Goal: Task Accomplishment & Management: Manage account settings

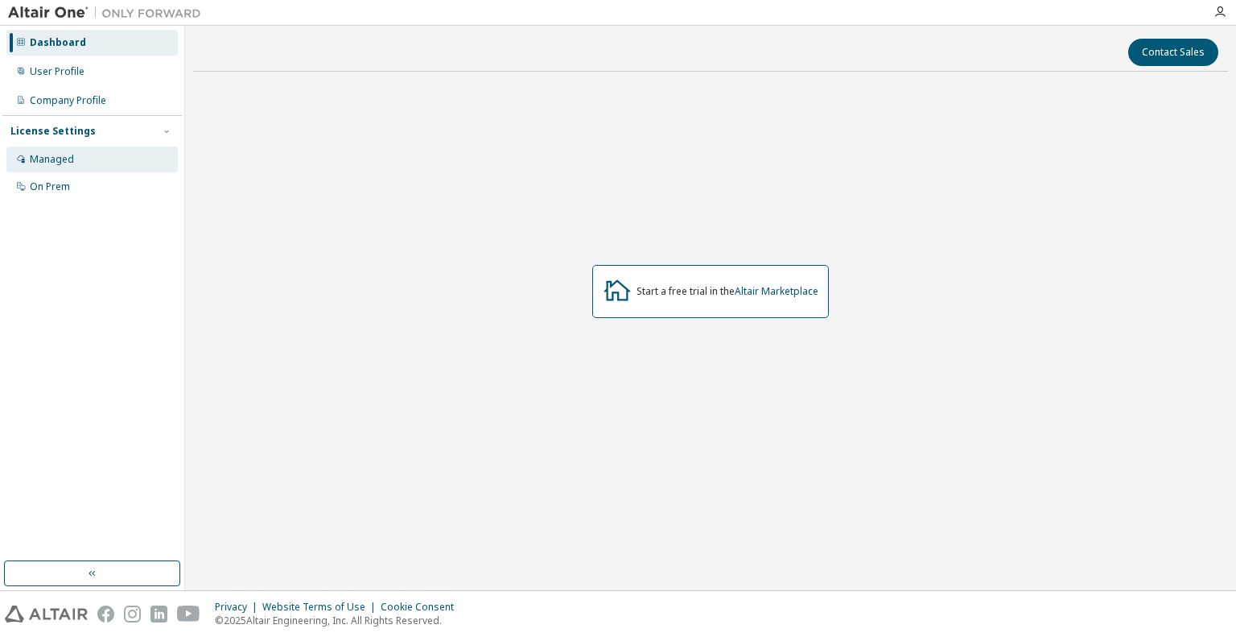
click at [81, 154] on div "Managed" at bounding box center [91, 159] width 171 height 26
click at [134, 561] on button "button" at bounding box center [92, 573] width 176 height 26
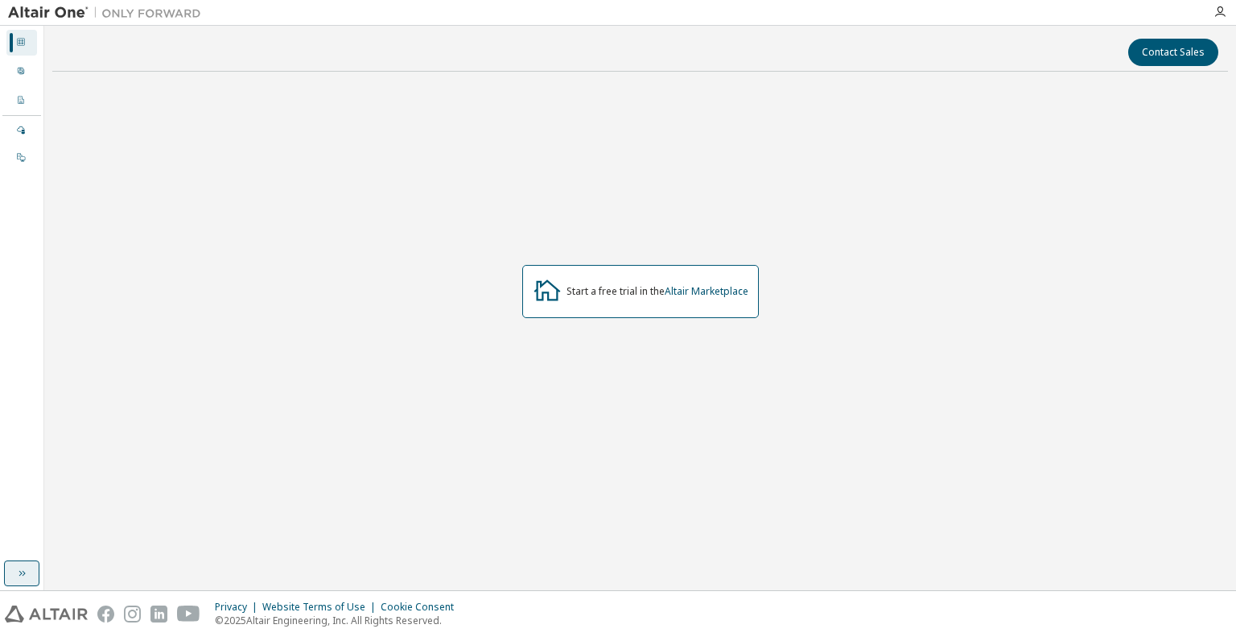
click at [19, 571] on icon "button" at bounding box center [22, 574] width 6 height 6
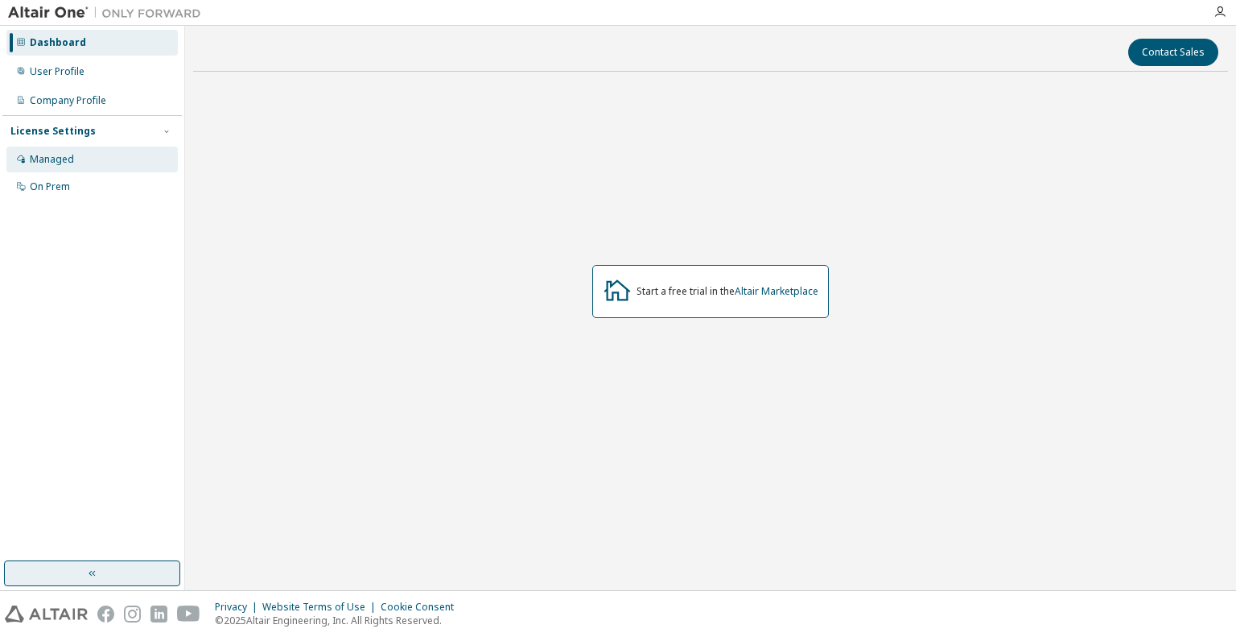
click at [77, 154] on div "Managed" at bounding box center [91, 159] width 171 height 26
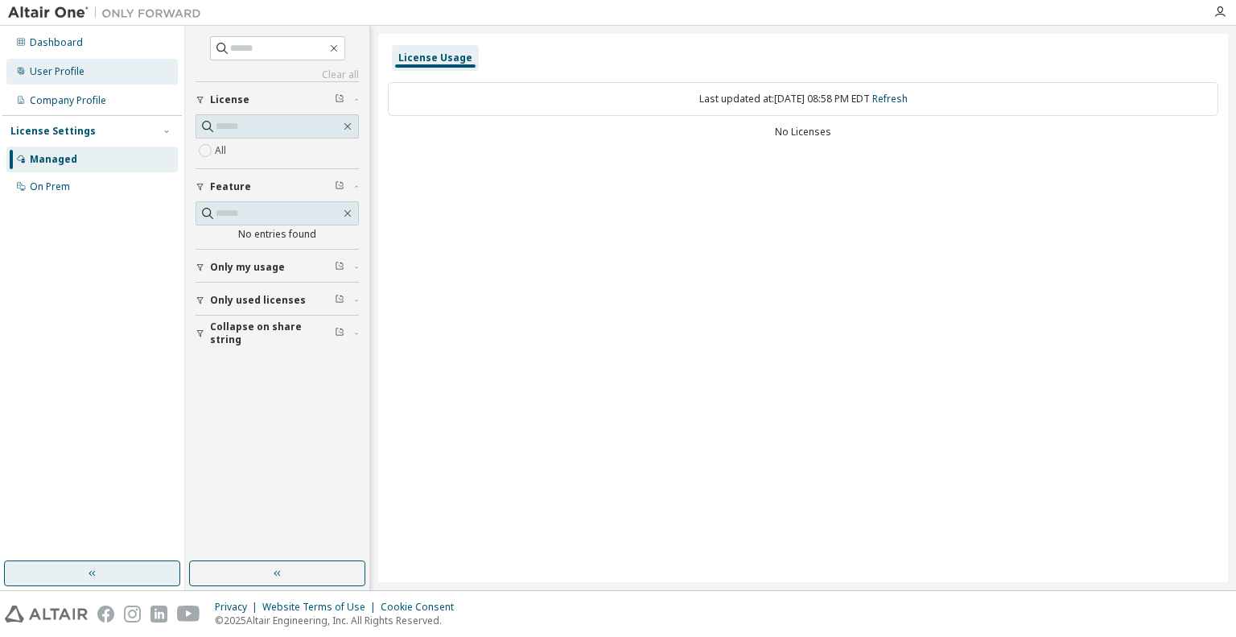
click at [87, 70] on div "User Profile" at bounding box center [91, 72] width 171 height 26
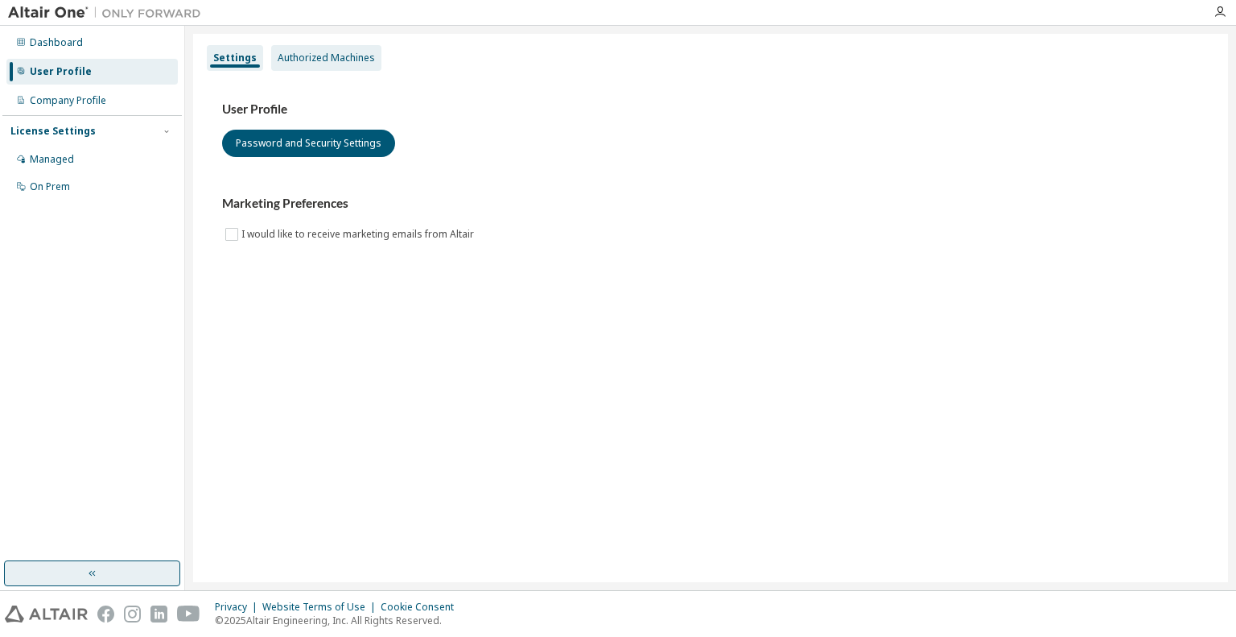
click at [336, 56] on div "Authorized Machines" at bounding box center [326, 58] width 97 height 13
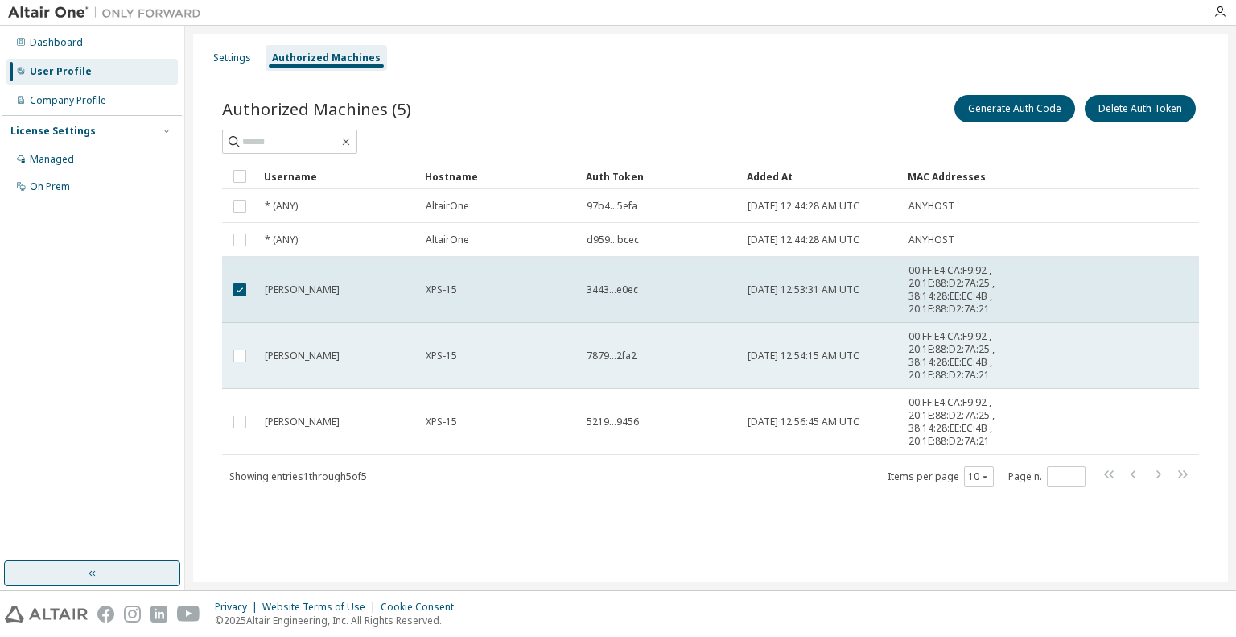
click at [240, 368] on td at bounding box center [239, 356] width 35 height 66
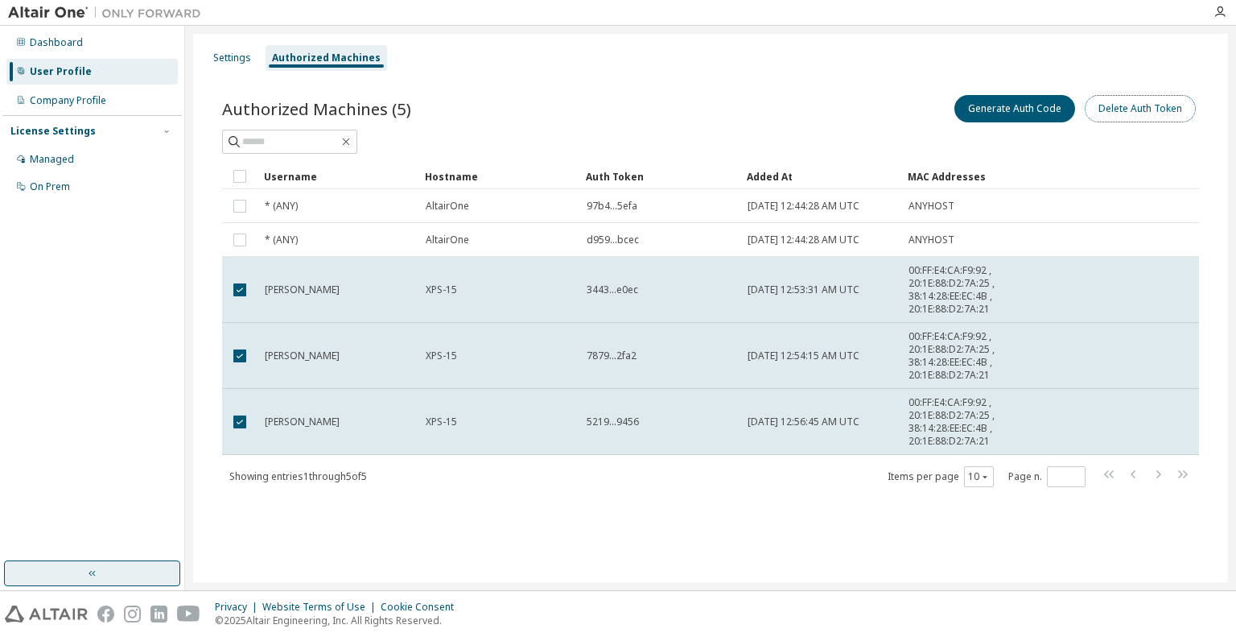
click at [1174, 109] on button "Delete Auth Token" at bounding box center [1140, 108] width 111 height 27
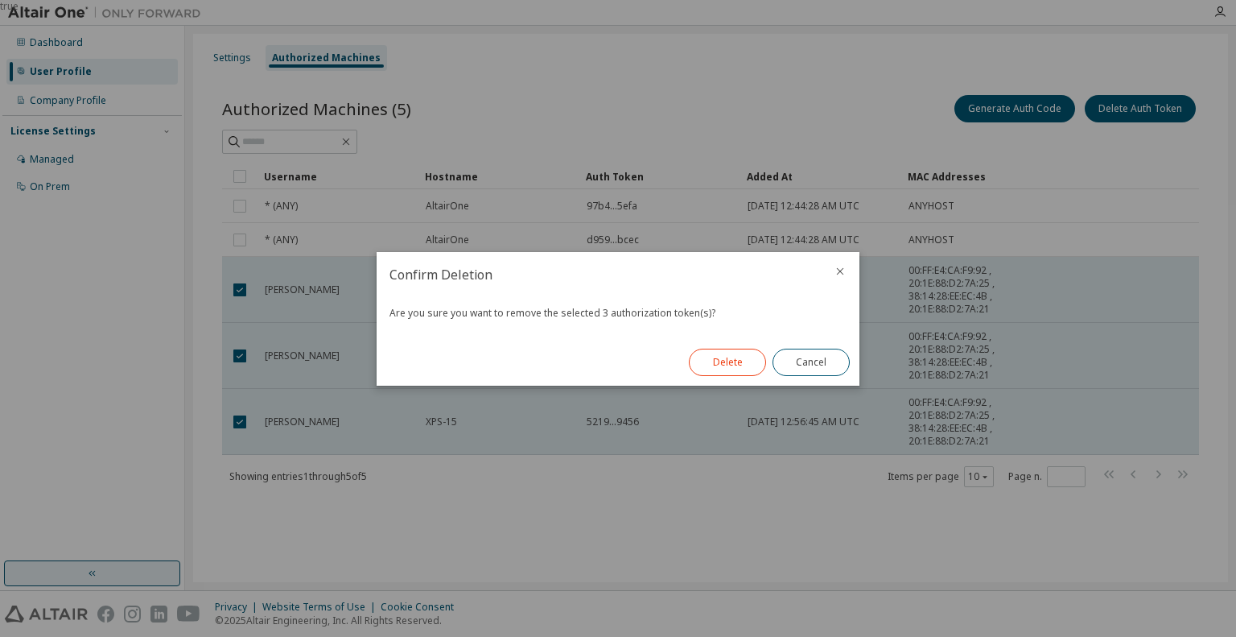
click at [715, 369] on button "Delete" at bounding box center [727, 361] width 77 height 27
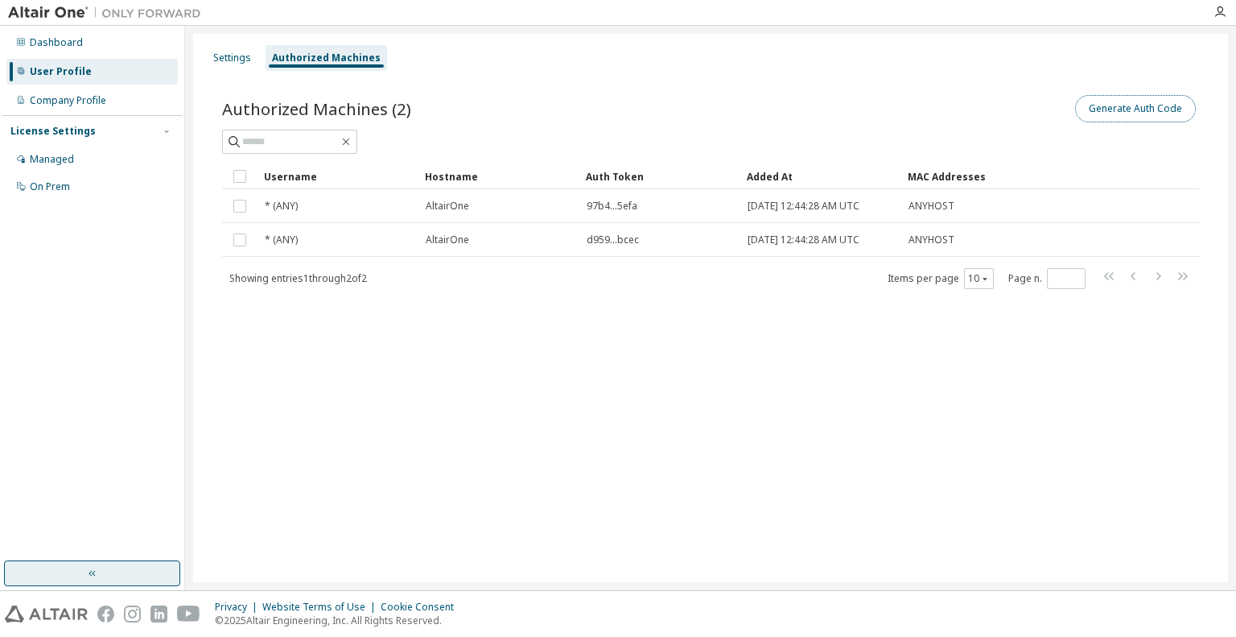
click at [1140, 111] on button "Generate Auth Code" at bounding box center [1135, 108] width 121 height 27
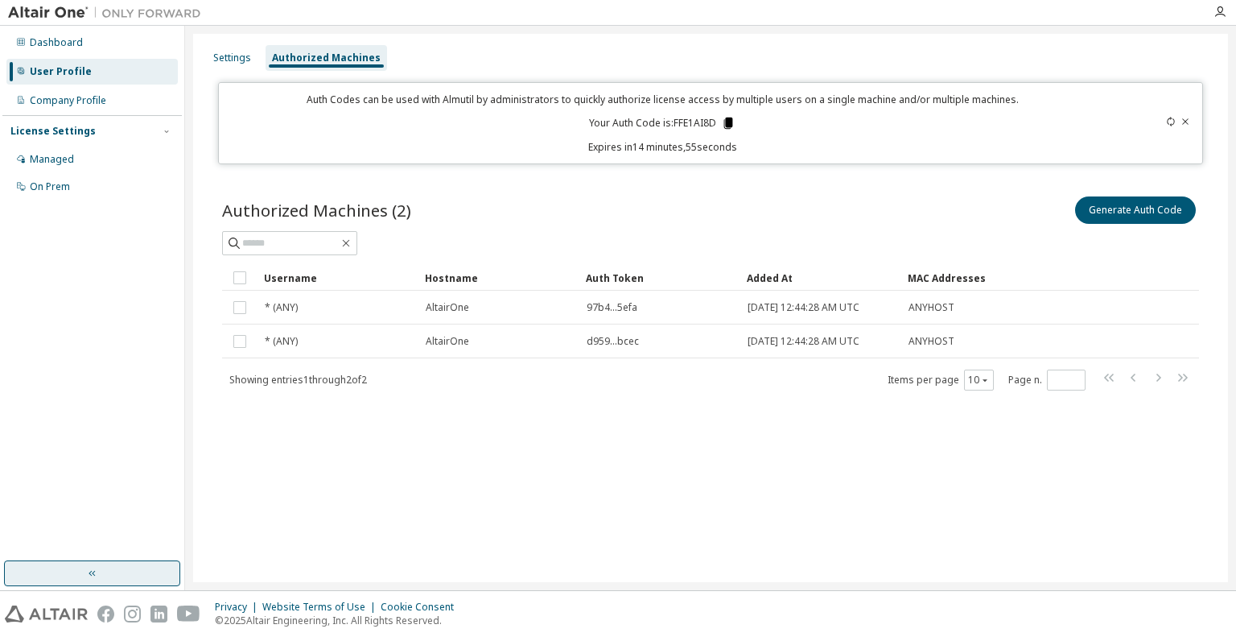
click at [729, 125] on icon at bounding box center [728, 122] width 9 height 11
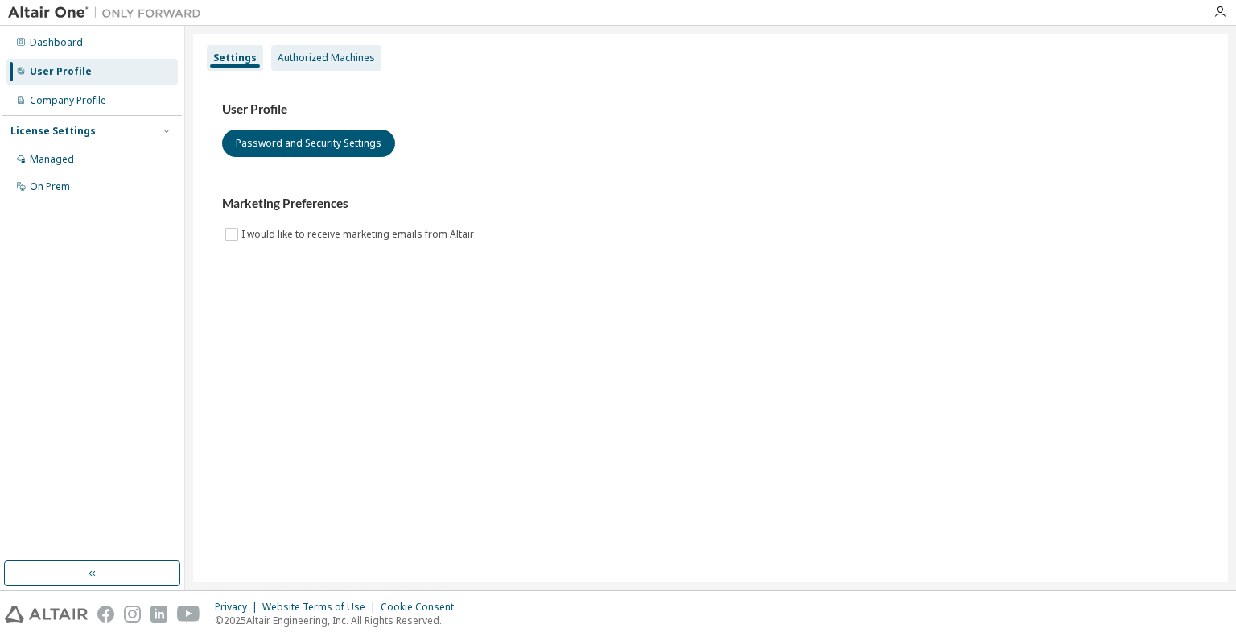
click at [319, 64] on div "Authorized Machines" at bounding box center [326, 58] width 97 height 13
click at [338, 54] on div "Authorized Machines" at bounding box center [326, 58] width 97 height 13
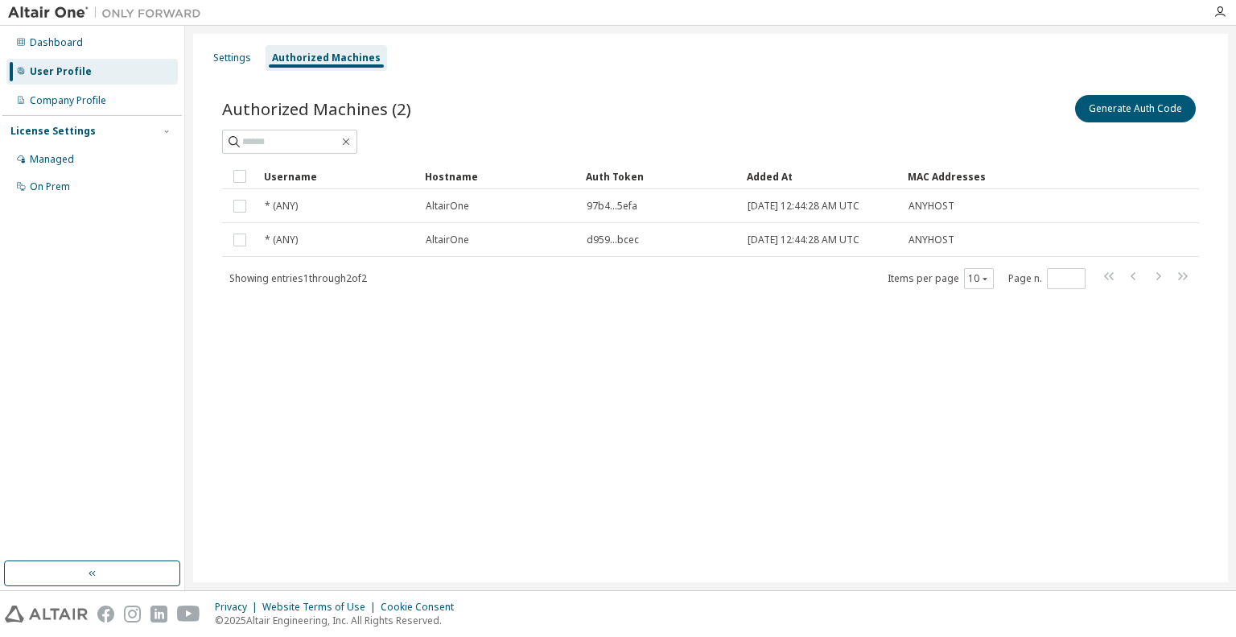
click at [79, 72] on div "User Profile" at bounding box center [61, 71] width 62 height 13
click at [81, 101] on div "Company Profile" at bounding box center [68, 100] width 76 height 13
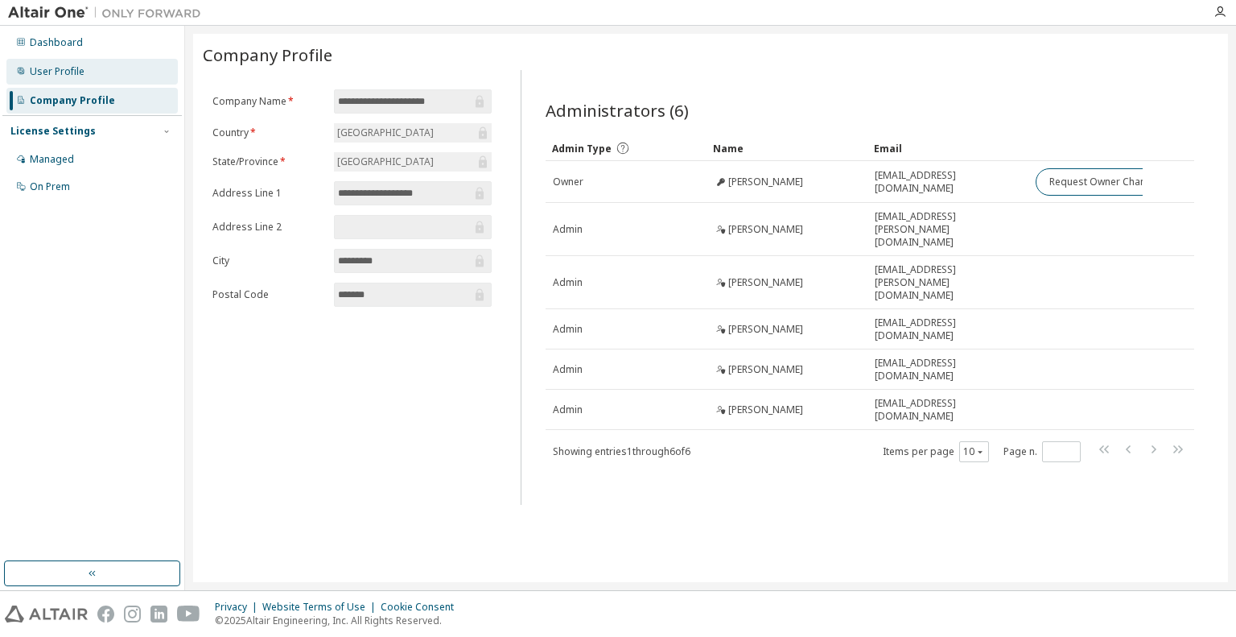
click at [89, 76] on div "User Profile" at bounding box center [91, 72] width 171 height 26
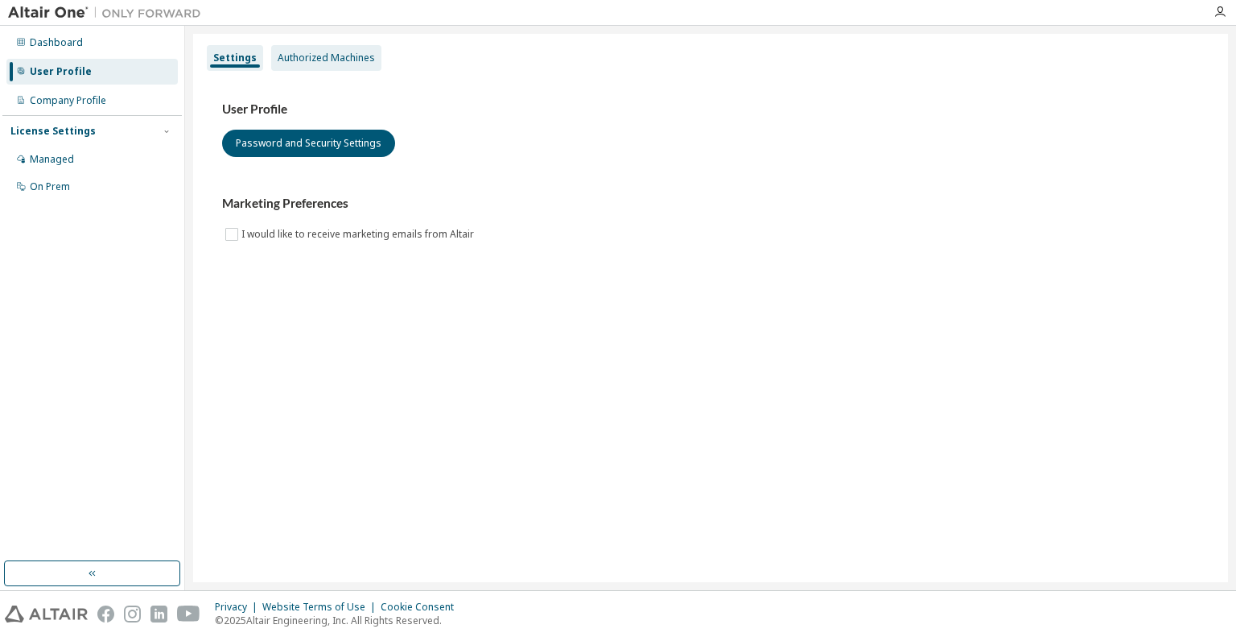
click at [322, 65] on div "Authorized Machines" at bounding box center [326, 58] width 110 height 26
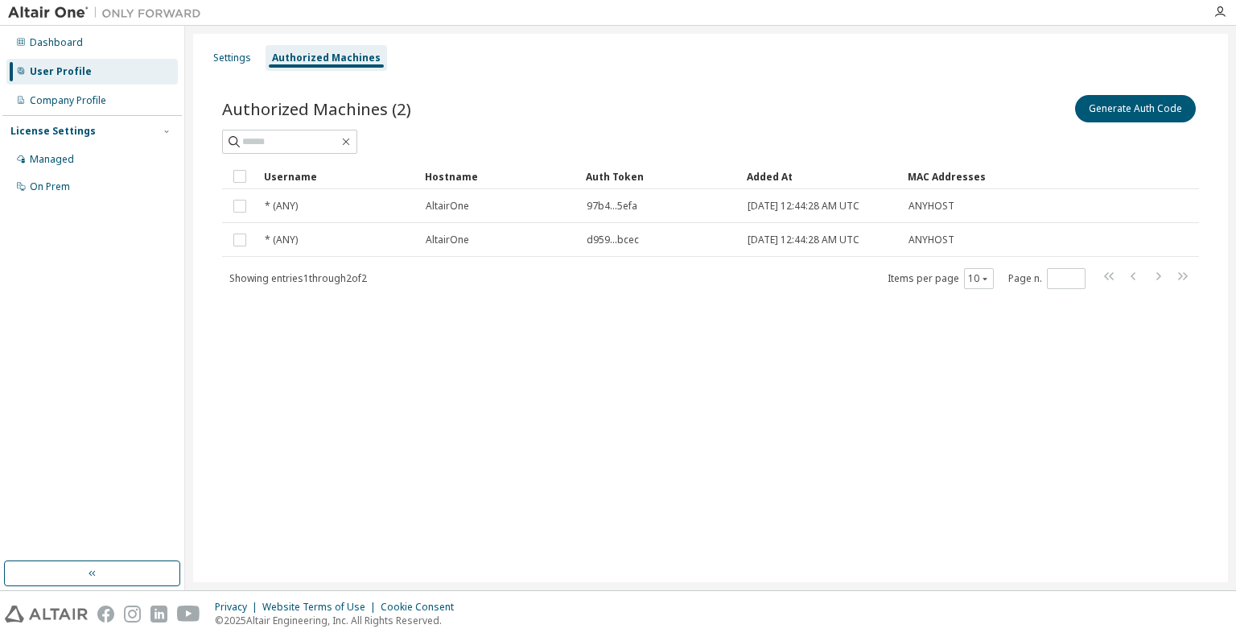
click at [724, 109] on div "Generate Auth Code" at bounding box center [955, 109] width 488 height 34
click at [1133, 109] on button "Generate Auth Code" at bounding box center [1135, 108] width 121 height 27
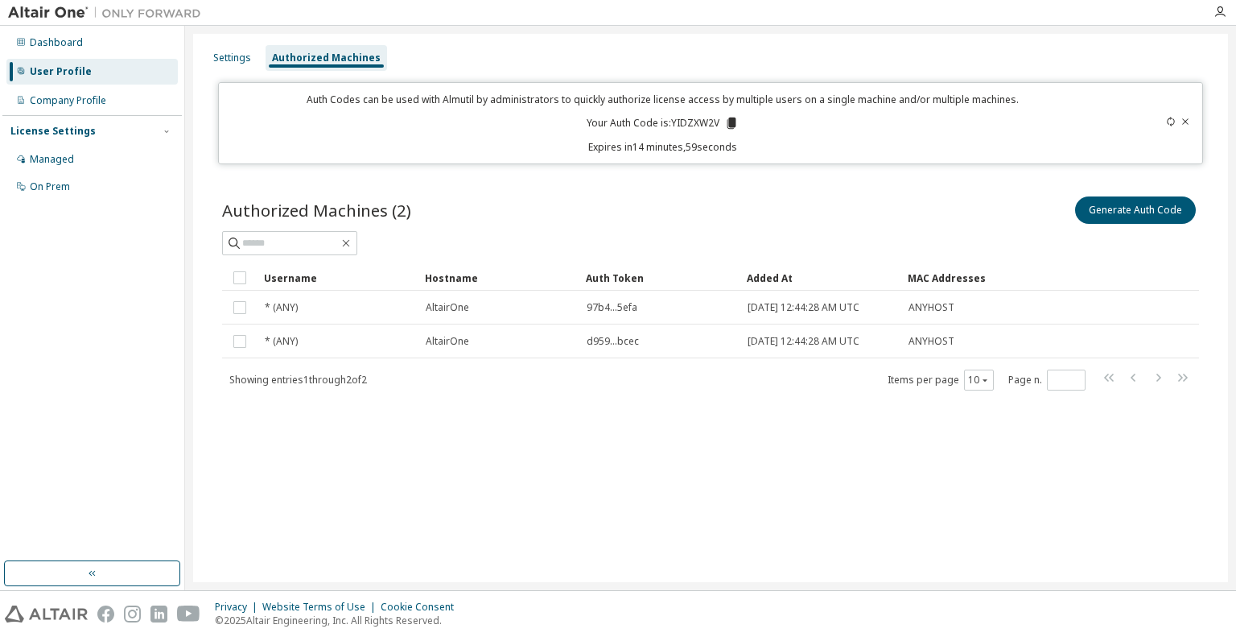
click at [726, 125] on icon at bounding box center [731, 123] width 14 height 14
drag, startPoint x: 519, startPoint y: 95, endPoint x: 703, endPoint y: 105, distance: 184.6
click at [703, 105] on p "Auth Codes can be used with Almutil by administrators to quickly authorize lice…" at bounding box center [663, 100] width 868 height 14
click at [530, 102] on p "Auth Codes can be used with Almutil by administrators to quickly authorize lice…" at bounding box center [663, 100] width 868 height 14
drag, startPoint x: 608, startPoint y: 99, endPoint x: 812, endPoint y: 98, distance: 204.4
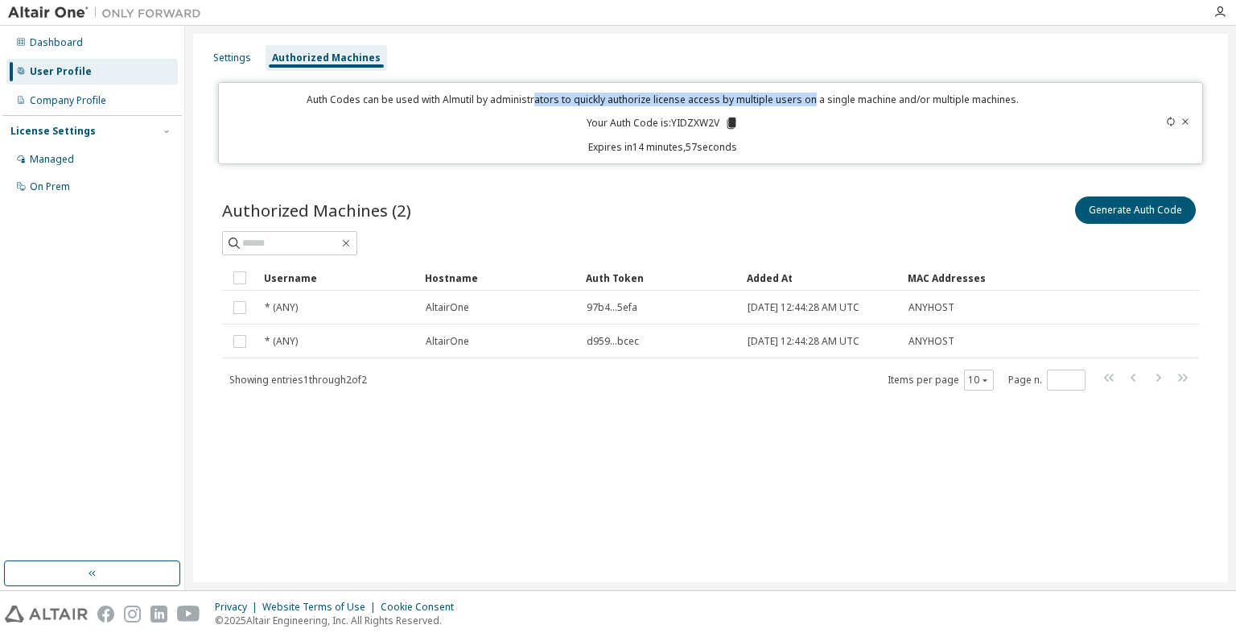
click at [812, 98] on p "Auth Codes can be used with Almutil by administrators to quickly authorize lice…" at bounding box center [663, 100] width 868 height 14
drag, startPoint x: 824, startPoint y: 98, endPoint x: 791, endPoint y: 93, distance: 33.5
click at [791, 93] on p "Auth Codes can be used with Almutil by administrators to quickly authorize lice…" at bounding box center [663, 100] width 868 height 14
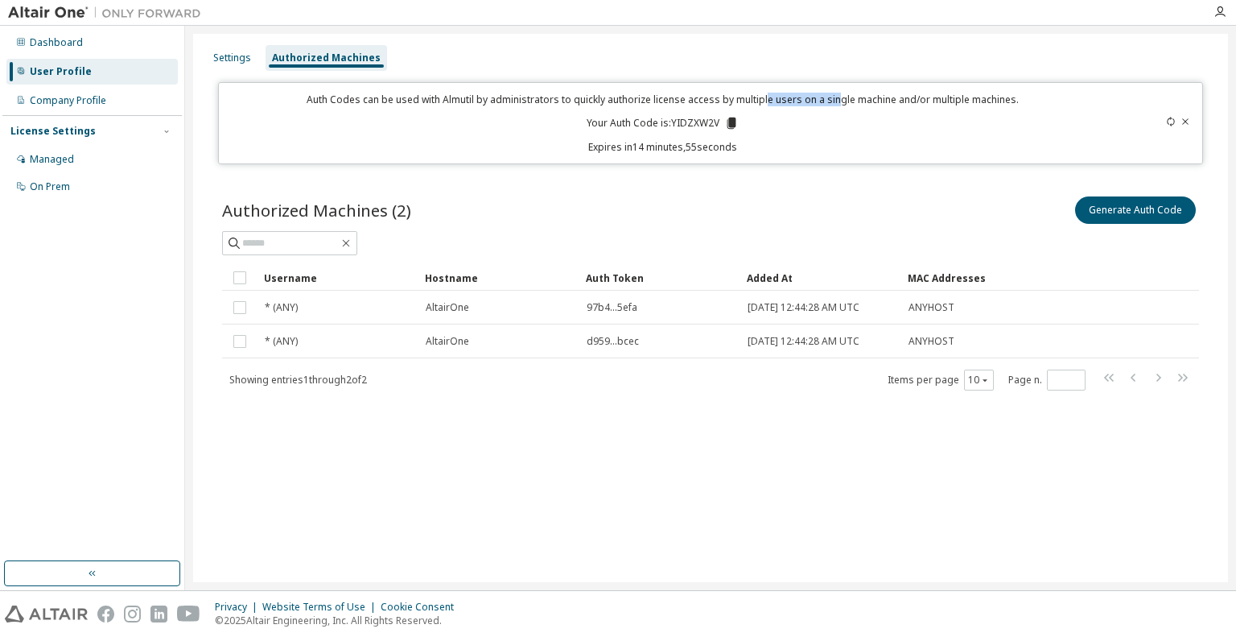
drag, startPoint x: 766, startPoint y: 97, endPoint x: 843, endPoint y: 99, distance: 76.5
click at [840, 100] on p "Auth Codes can be used with Almutil by administrators to quickly authorize lice…" at bounding box center [663, 100] width 868 height 14
click at [843, 99] on p "Auth Codes can be used with Almutil by administrators to quickly authorize lice…" at bounding box center [663, 100] width 868 height 14
drag, startPoint x: 866, startPoint y: 100, endPoint x: 843, endPoint y: 96, distance: 22.9
click at [843, 96] on p "Auth Codes can be used with Almutil by administrators to quickly authorize lice…" at bounding box center [663, 100] width 868 height 14
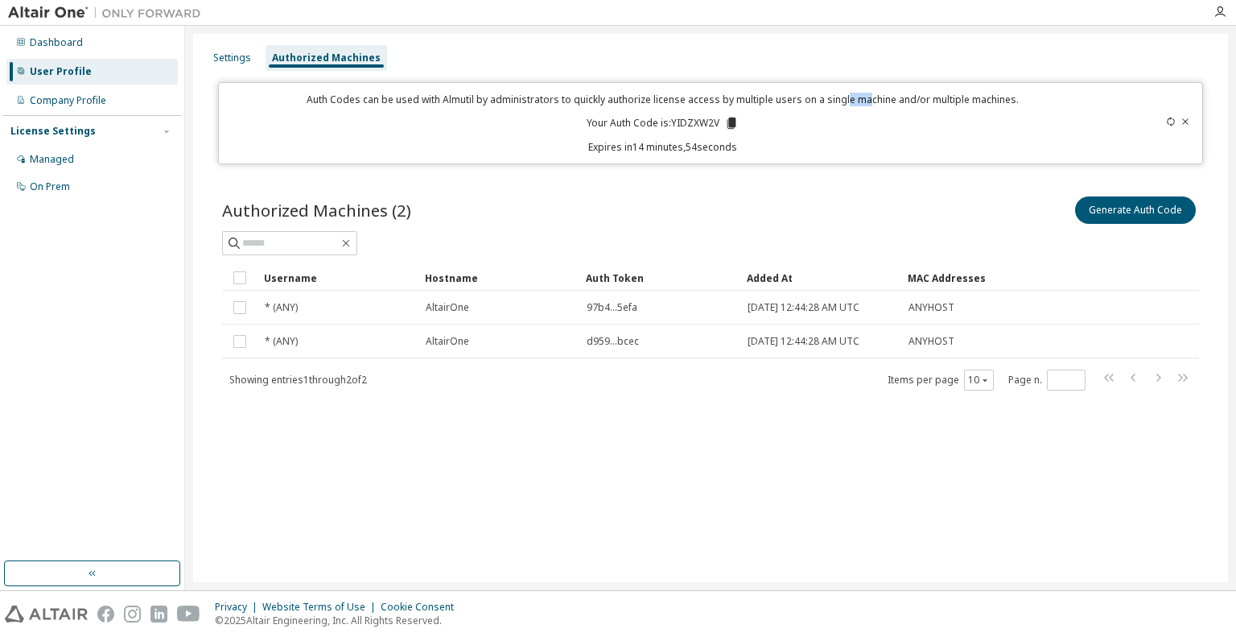
click at [843, 96] on p "Auth Codes can be used with Almutil by administrators to quickly authorize lice…" at bounding box center [663, 100] width 868 height 14
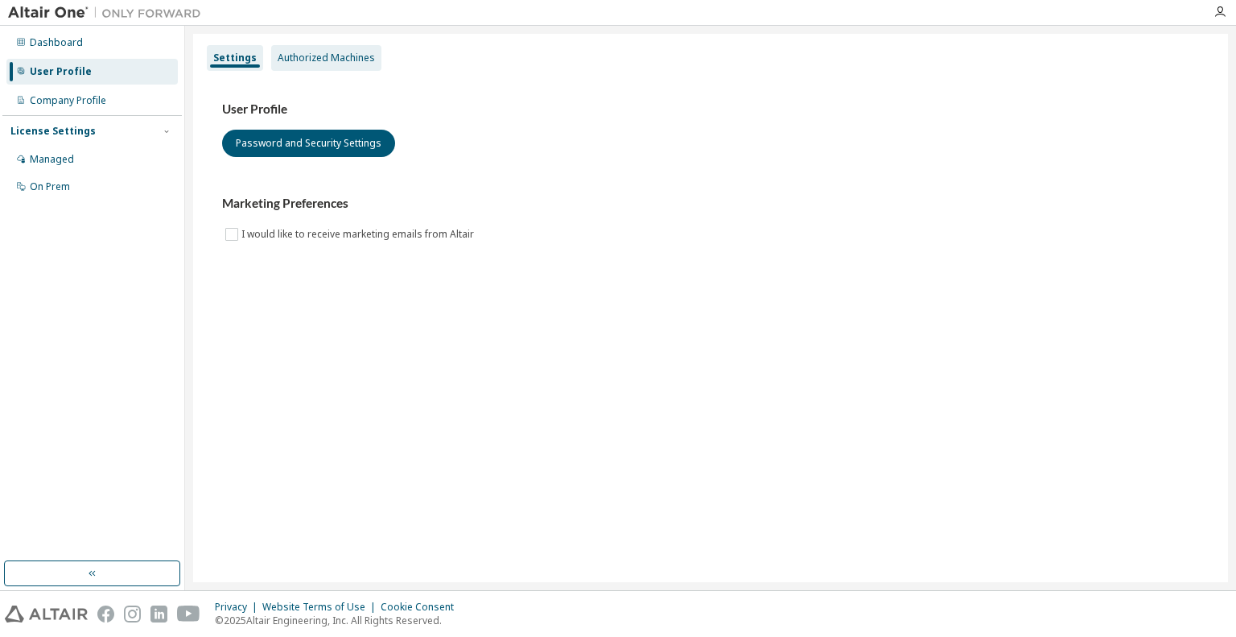
click at [331, 54] on div "Authorized Machines" at bounding box center [326, 58] width 97 height 13
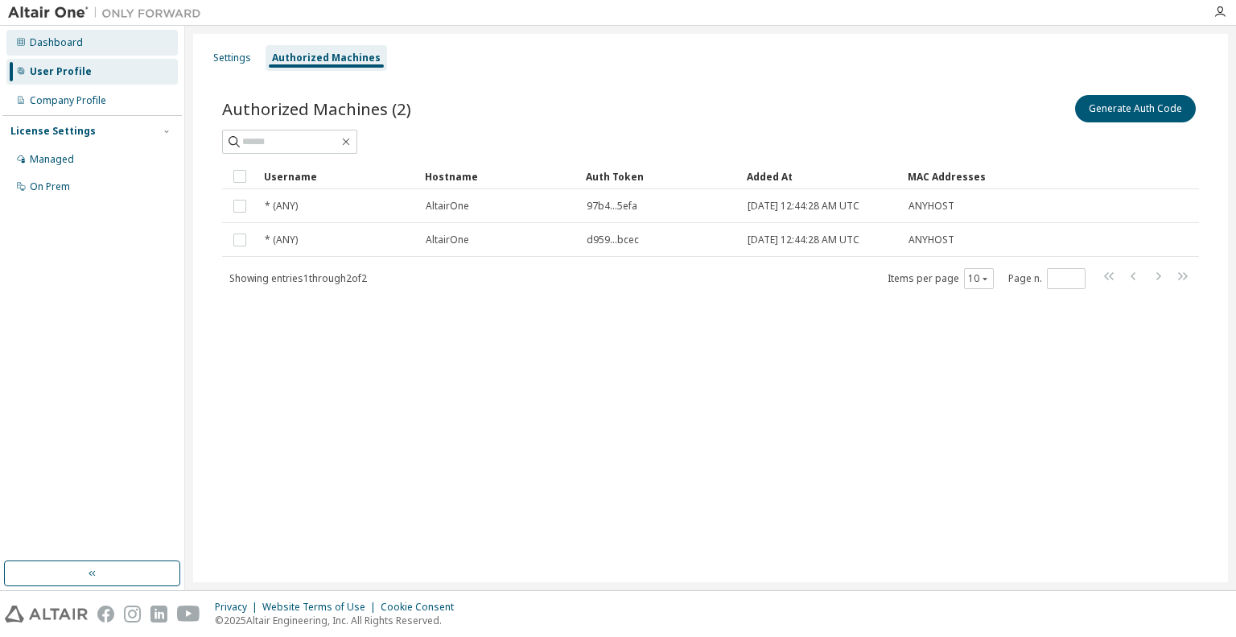
click at [132, 31] on div "Dashboard" at bounding box center [91, 43] width 171 height 26
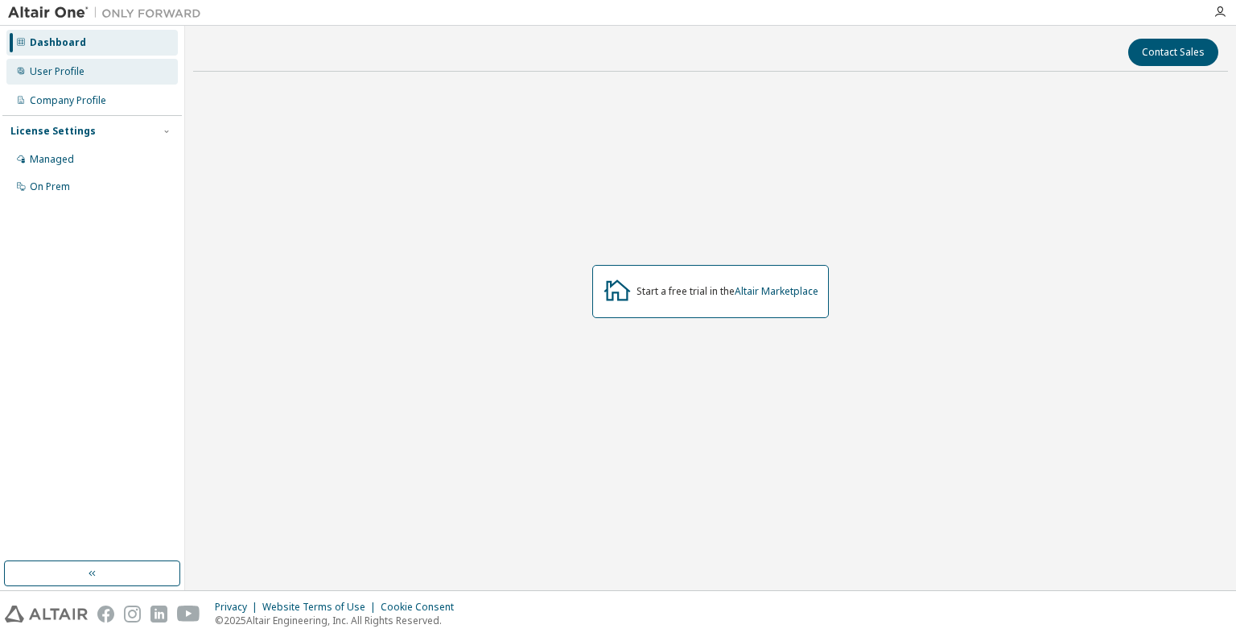
click at [109, 66] on div "User Profile" at bounding box center [91, 72] width 171 height 26
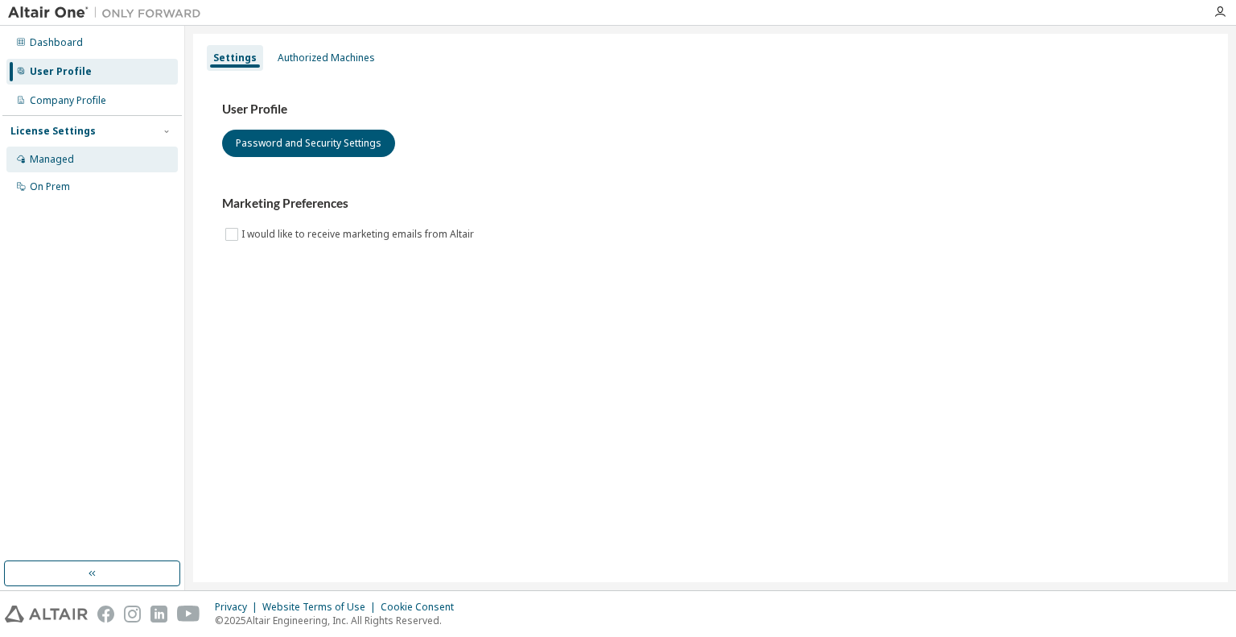
click at [95, 161] on div "Managed" at bounding box center [91, 159] width 171 height 26
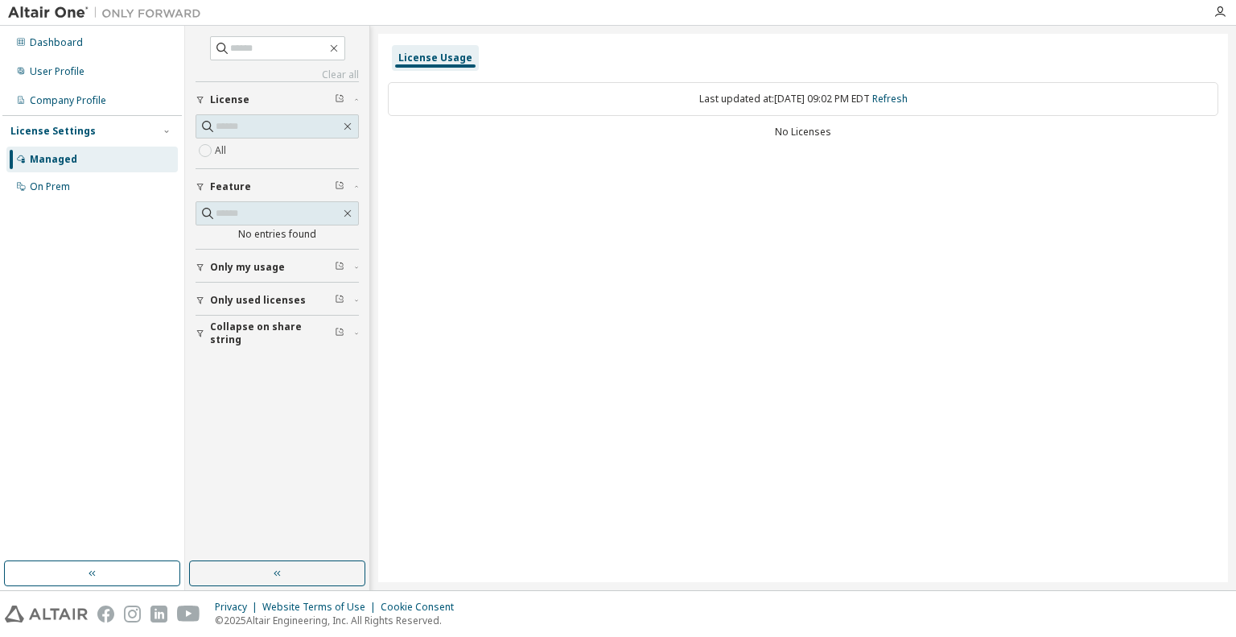
click at [351, 276] on button "Only my usage" at bounding box center [277, 266] width 163 height 35
click at [264, 350] on span "Only used licenses" at bounding box center [258, 346] width 96 height 13
click at [58, 159] on div "Managed" at bounding box center [53, 159] width 47 height 13
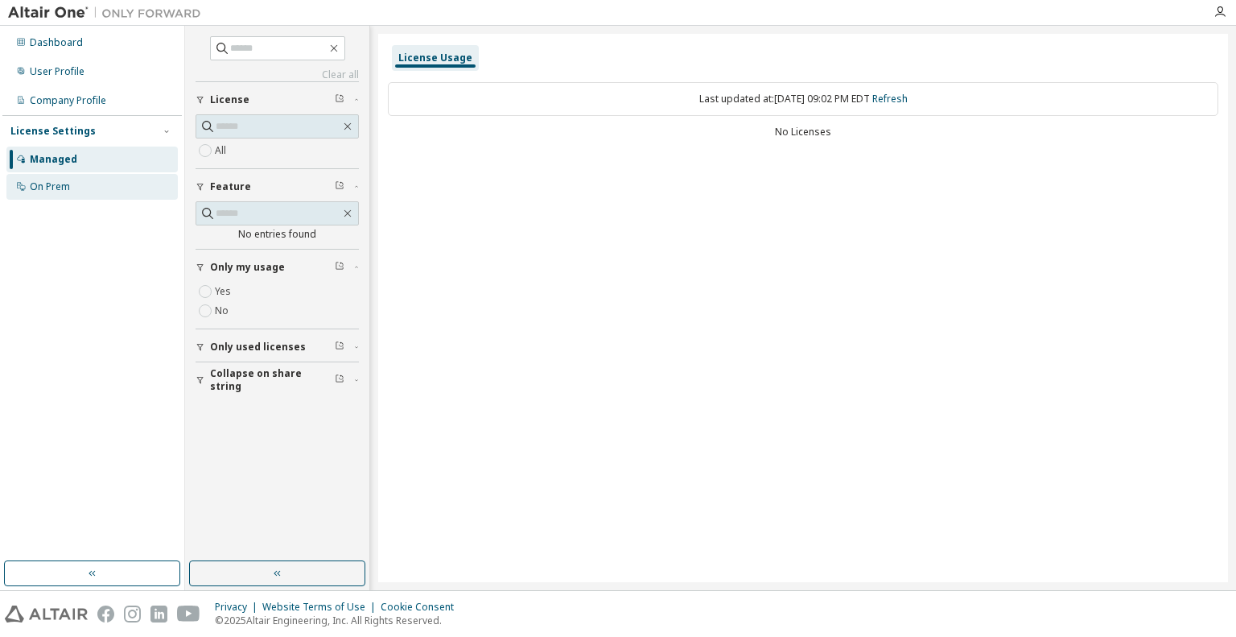
click at [76, 183] on div "On Prem" at bounding box center [91, 187] width 171 height 26
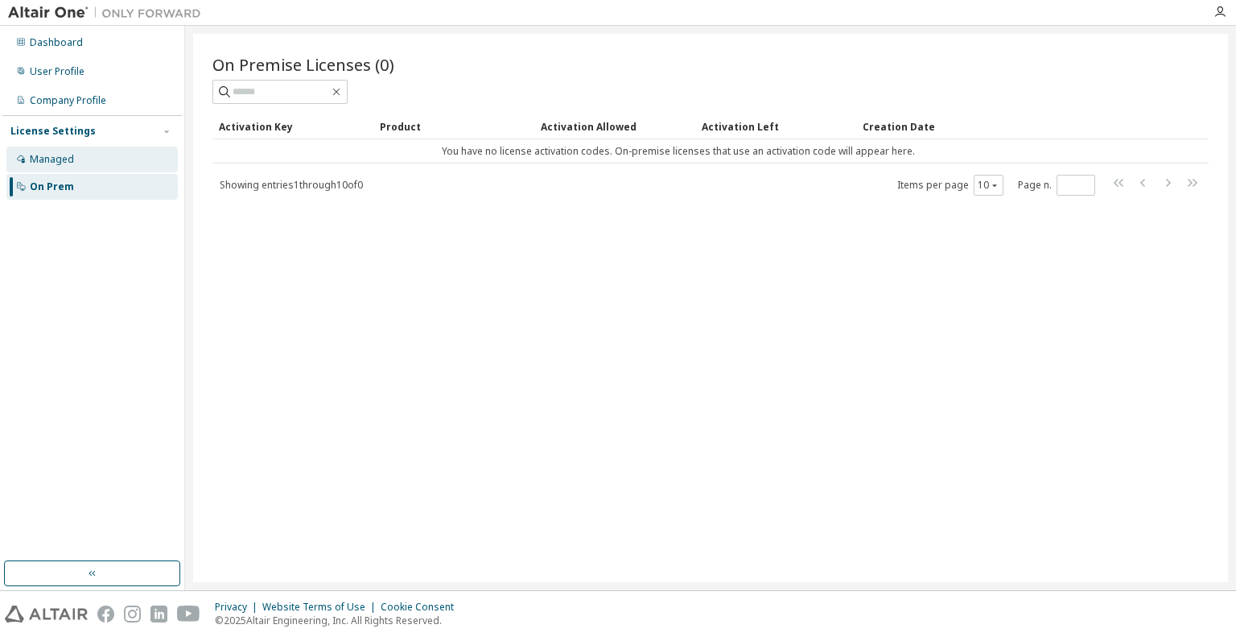
click at [77, 159] on div "Managed" at bounding box center [91, 159] width 171 height 26
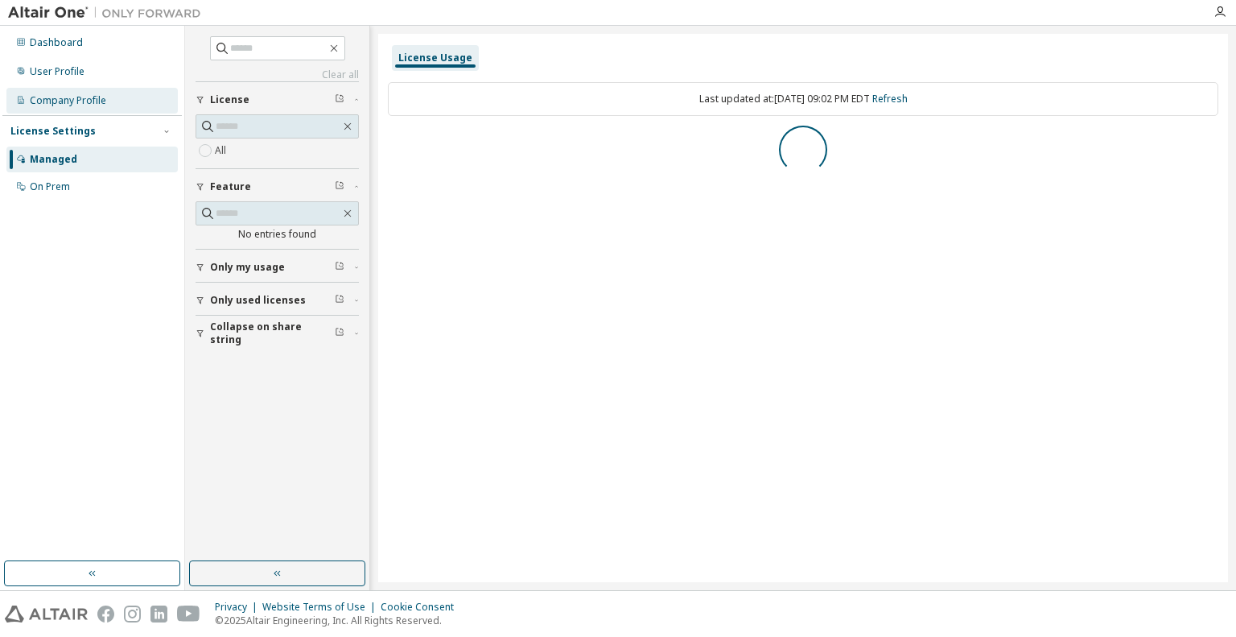
click at [72, 90] on div "Company Profile" at bounding box center [91, 101] width 171 height 26
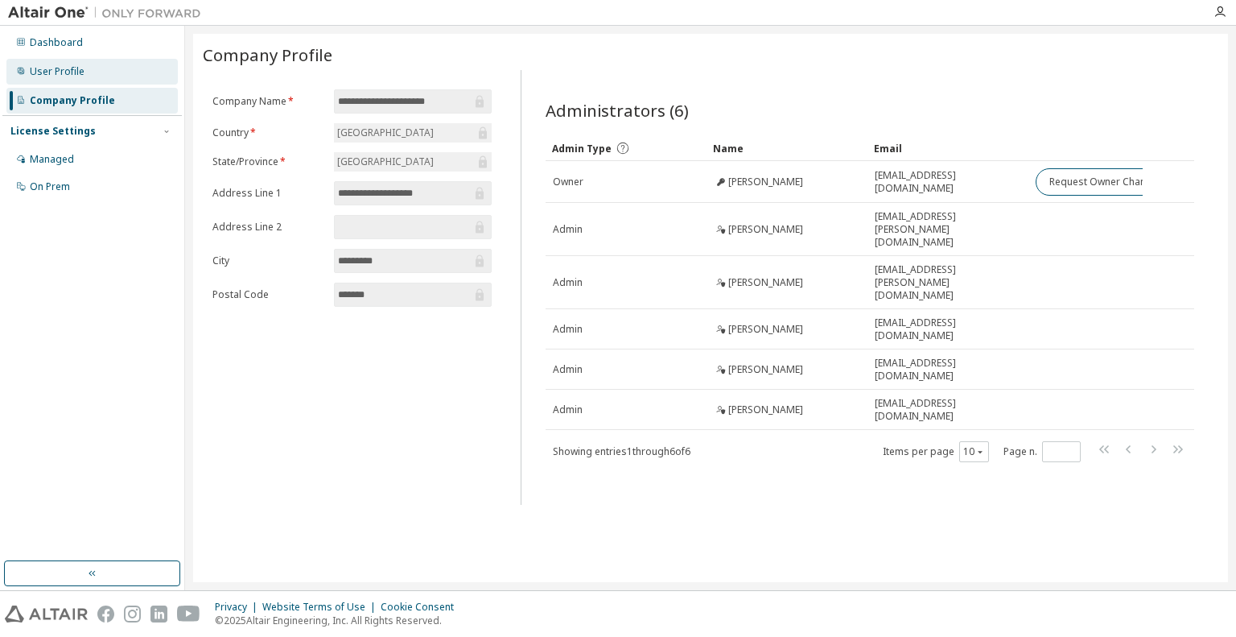
click at [75, 73] on div "User Profile" at bounding box center [57, 71] width 55 height 13
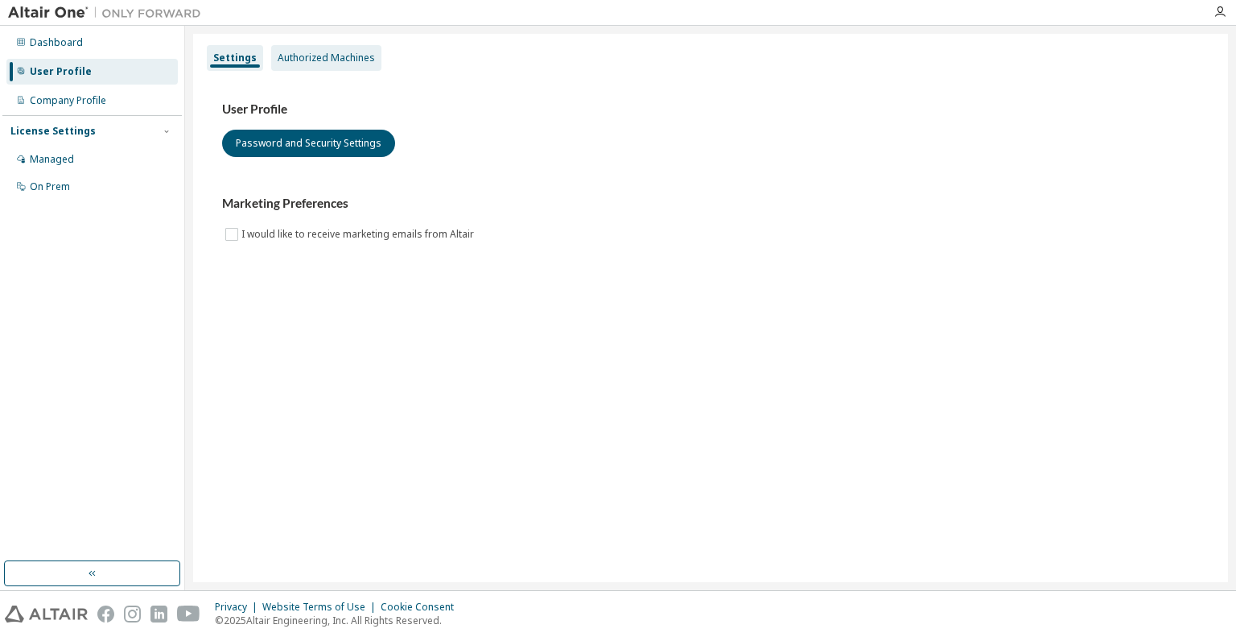
click at [307, 68] on div "Authorized Machines" at bounding box center [326, 58] width 110 height 26
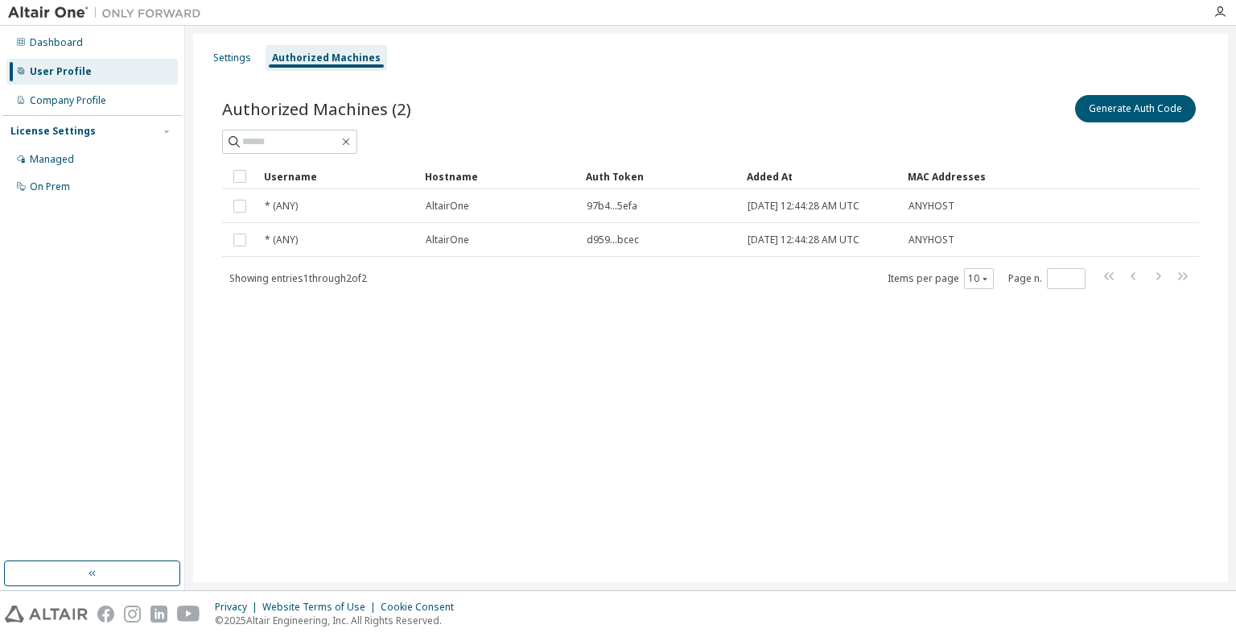
click at [307, 62] on div "Authorized Machines" at bounding box center [326, 58] width 109 height 13
click at [317, 52] on div "Authorized Machines" at bounding box center [326, 58] width 109 height 13
click at [908, 400] on div "Settings Authorized Machines Authorized Machines (2) Generate Auth Code Clear L…" at bounding box center [710, 308] width 1035 height 548
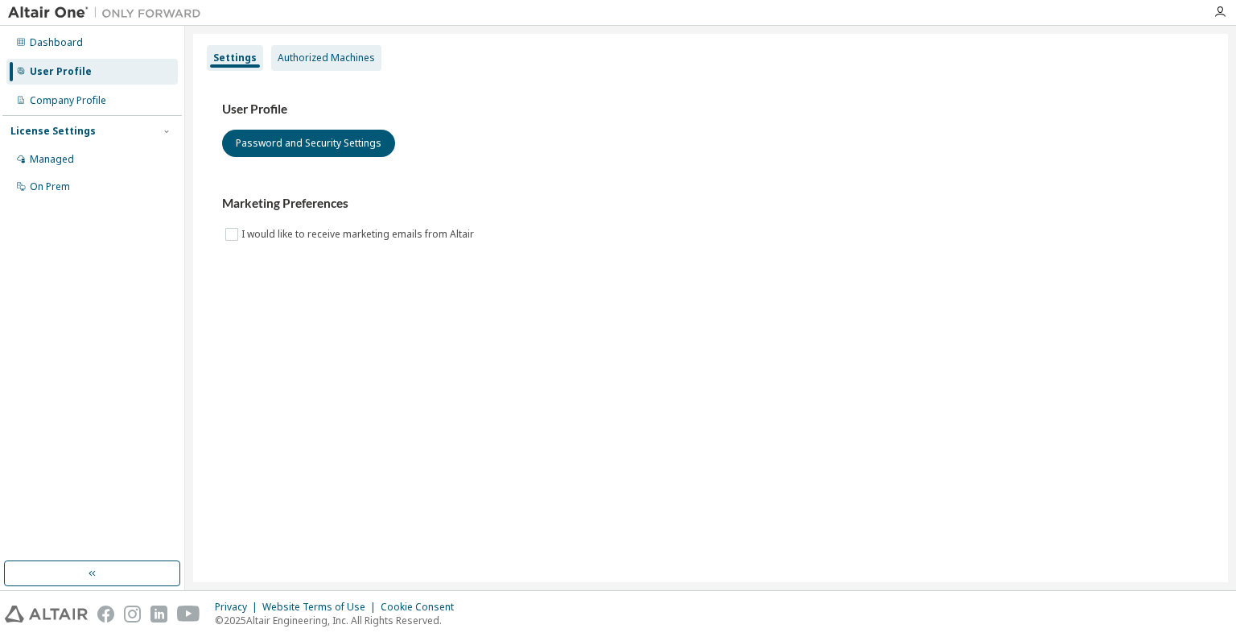
click at [319, 64] on div "Authorized Machines" at bounding box center [326, 58] width 110 height 26
